Goal: Transaction & Acquisition: Purchase product/service

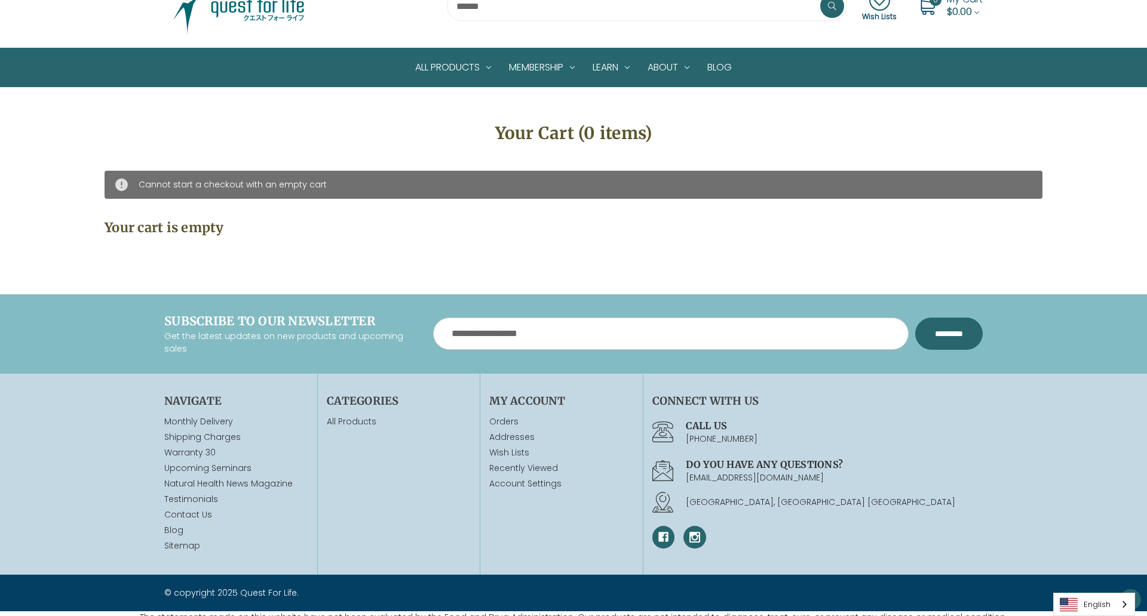
scroll to position [74, 0]
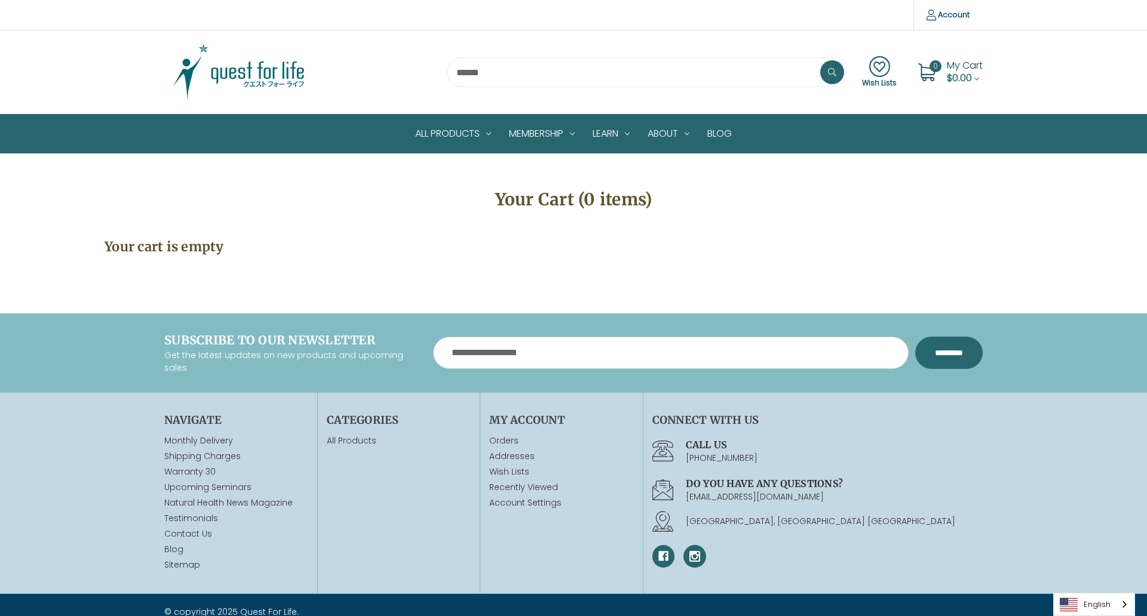
scroll to position [27, 0]
